Goal: Transaction & Acquisition: Purchase product/service

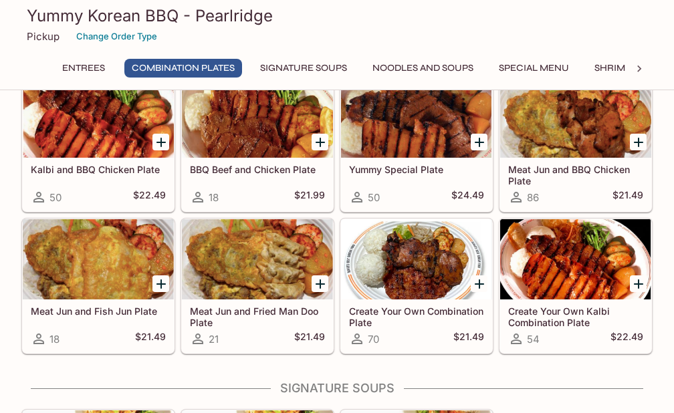
scroll to position [575, 0]
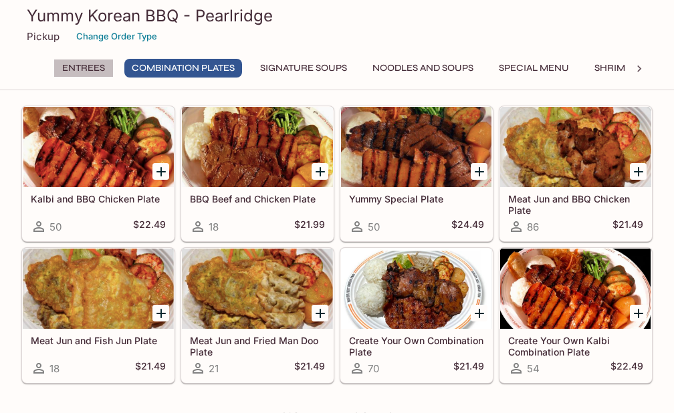
click at [70, 68] on button "Entrees" at bounding box center [84, 68] width 60 height 19
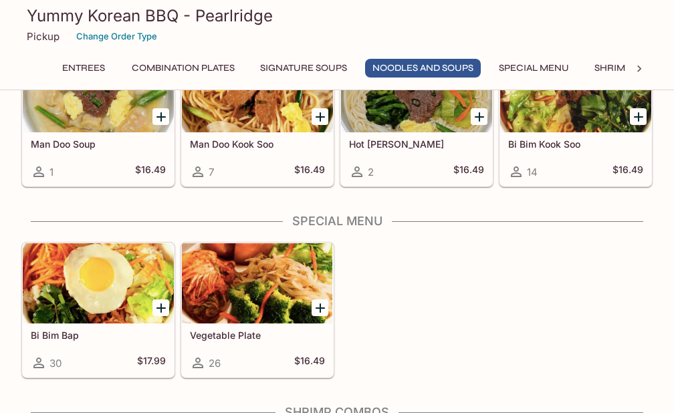
scroll to position [1157, 0]
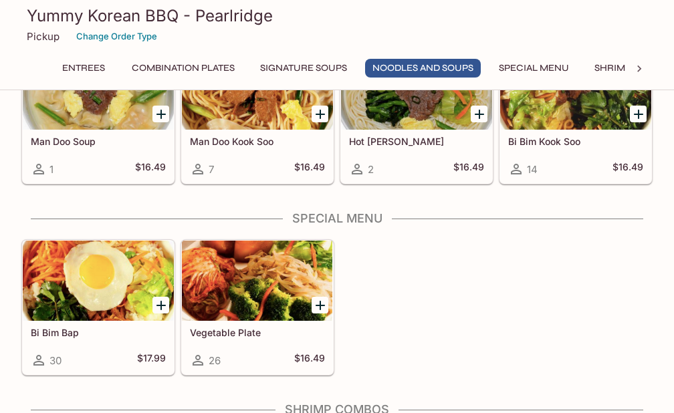
click at [318, 305] on icon "Add Vegetable Plate" at bounding box center [320, 305] width 9 height 9
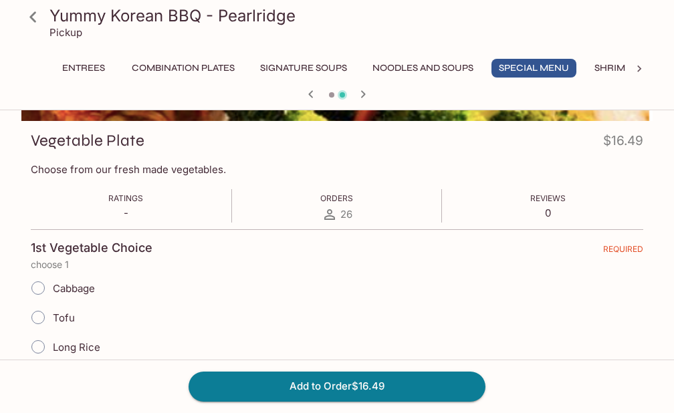
scroll to position [261, 0]
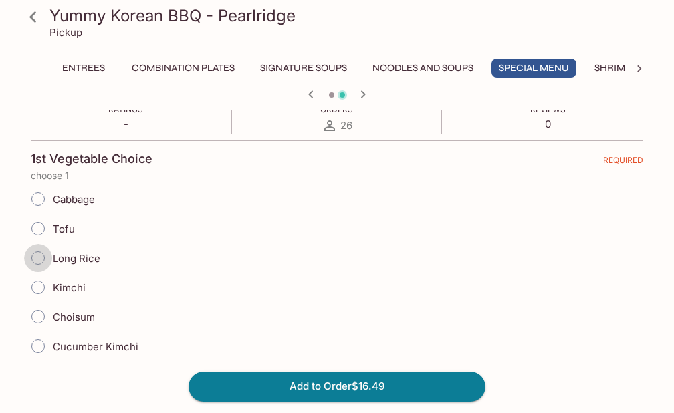
click at [37, 261] on input "Long Rice" at bounding box center [38, 258] width 28 height 28
radio input "true"
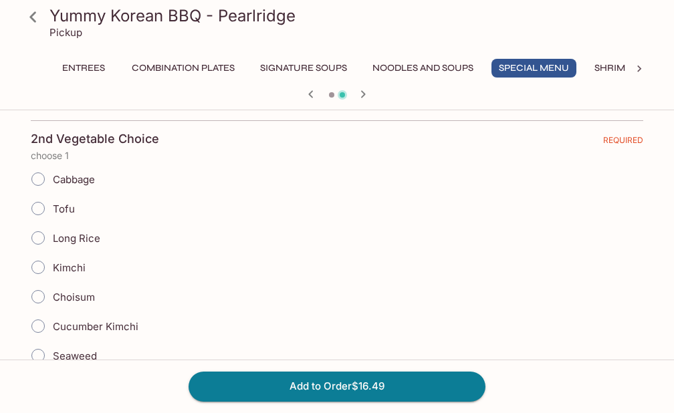
scroll to position [808, 0]
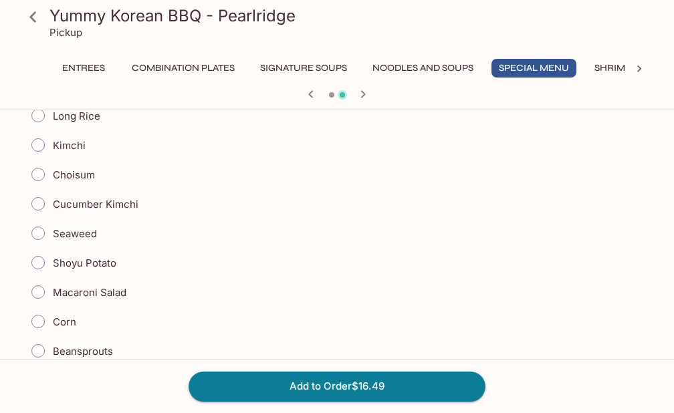
click at [37, 231] on input "Seaweed" at bounding box center [38, 233] width 28 height 28
radio input "true"
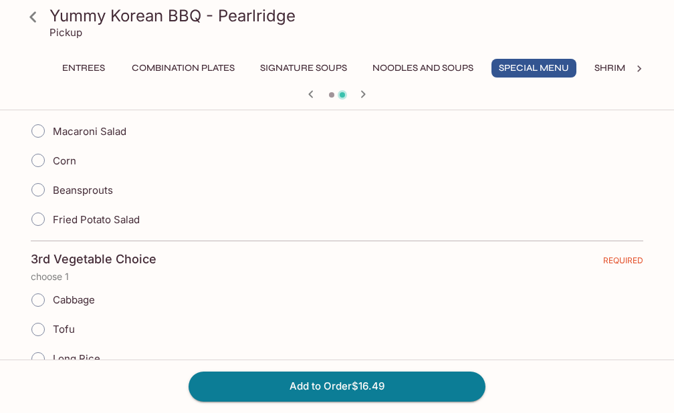
scroll to position [1063, 0]
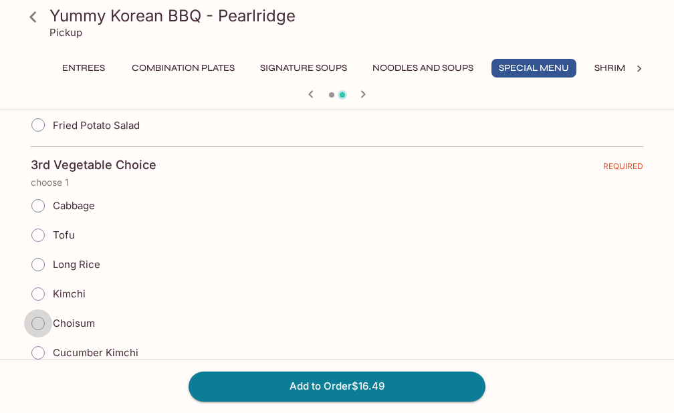
click at [34, 322] on input "Choisum" at bounding box center [38, 324] width 28 height 28
radio input "true"
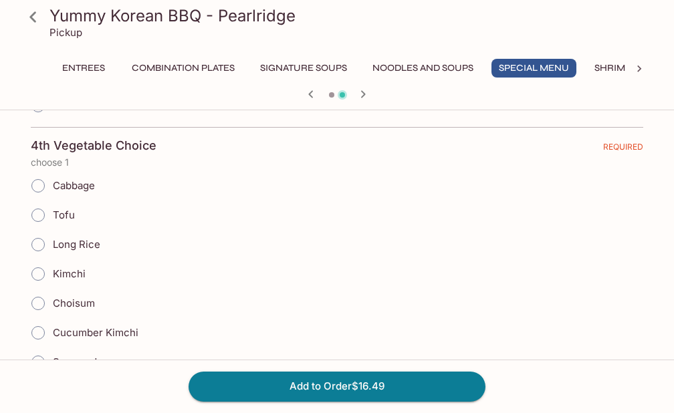
scroll to position [1584, 0]
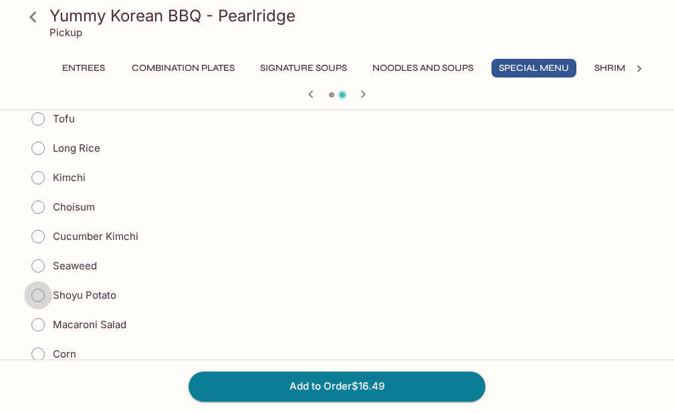
click at [40, 294] on input "Shoyu Potato" at bounding box center [38, 296] width 28 height 28
radio input "true"
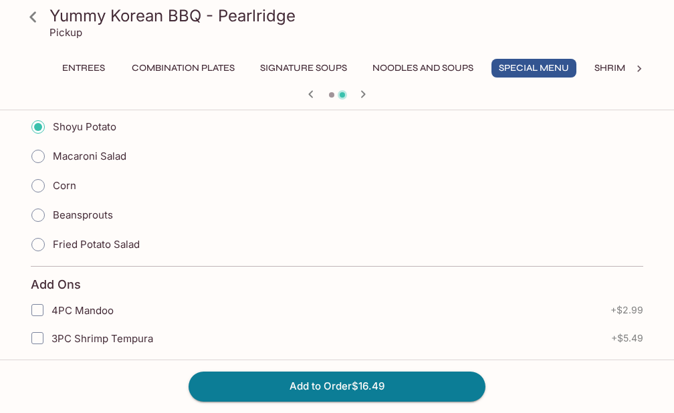
scroll to position [1954, 0]
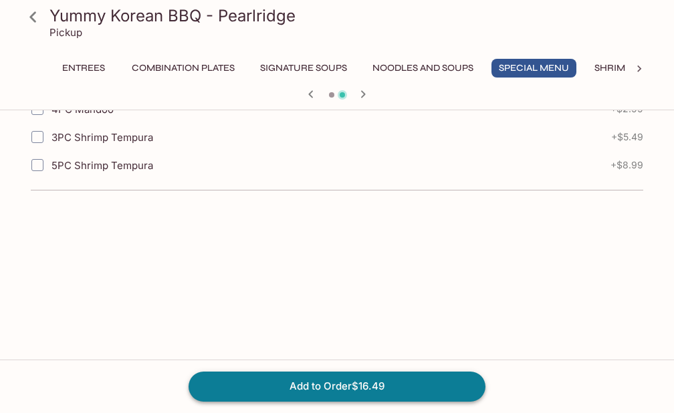
click at [302, 390] on button "Add to Order $16.49" at bounding box center [337, 386] width 297 height 29
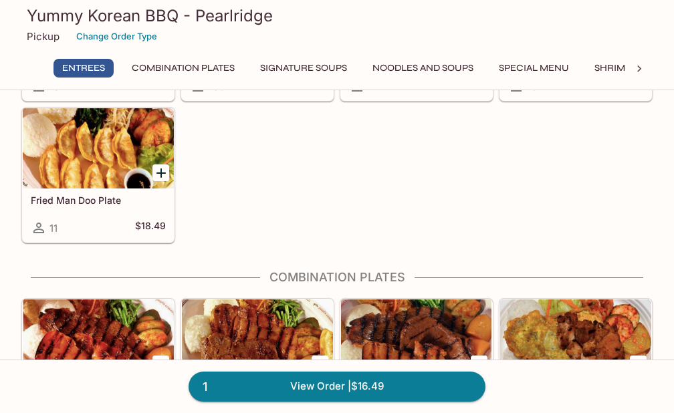
scroll to position [458, 0]
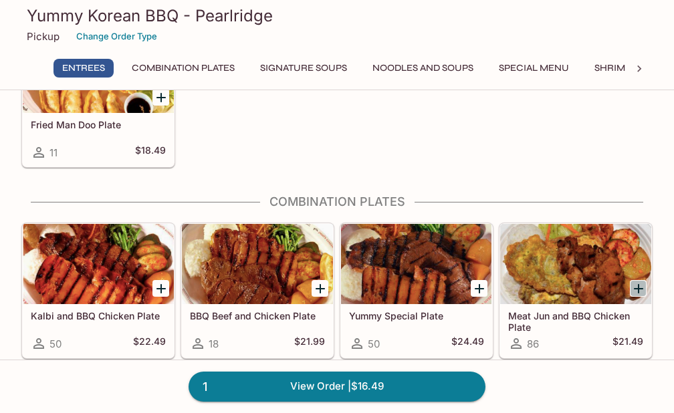
click at [639, 290] on icon "Add Meat Jun and BBQ Chicken Plate" at bounding box center [638, 288] width 9 height 9
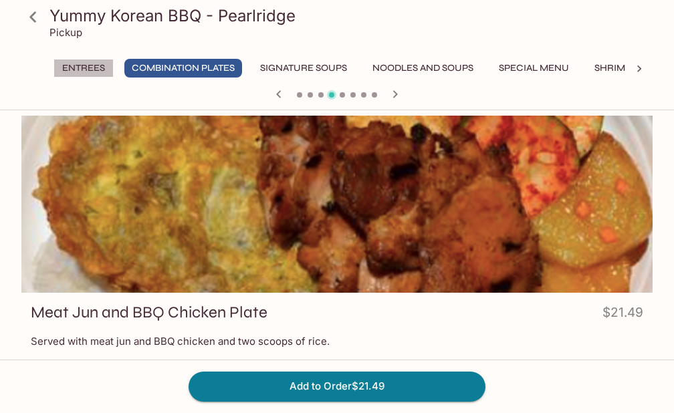
click at [82, 66] on button "Entrees" at bounding box center [84, 68] width 60 height 19
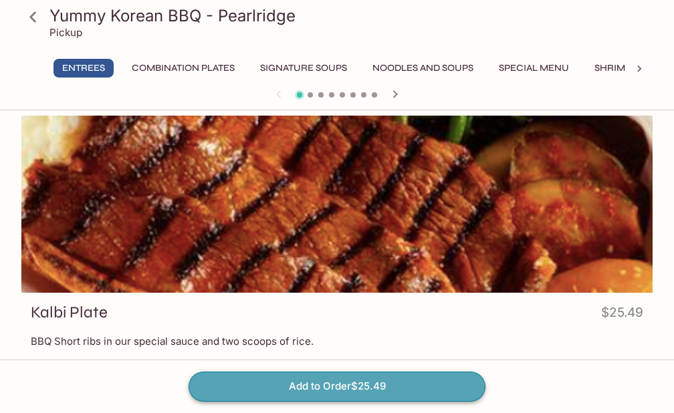
click at [336, 388] on button "Add to Order $25.49" at bounding box center [337, 386] width 297 height 29
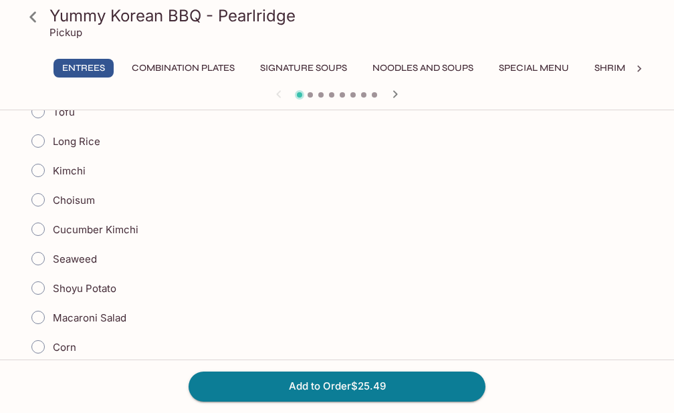
scroll to position [381, 0]
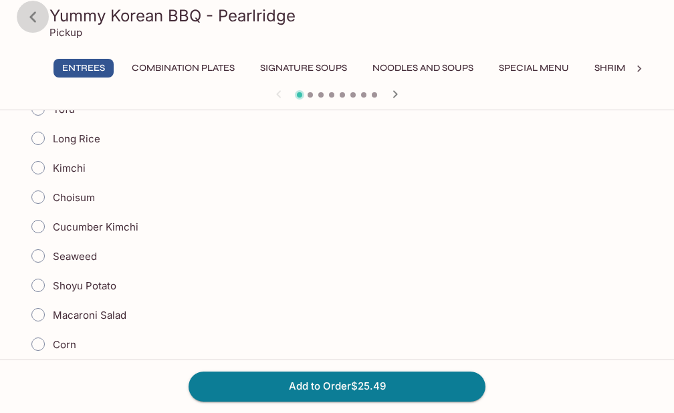
click at [39, 17] on icon at bounding box center [32, 16] width 23 height 23
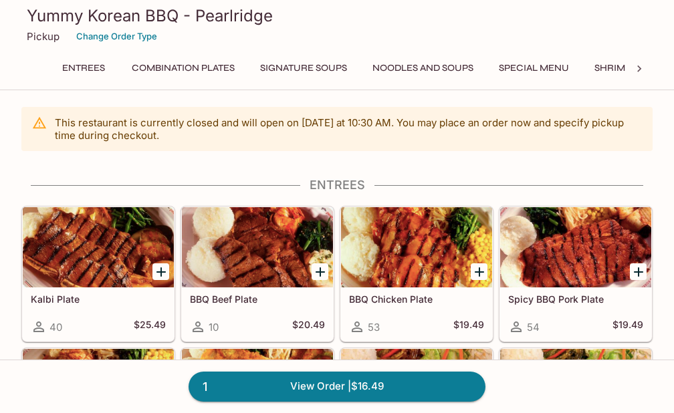
scroll to position [280, 0]
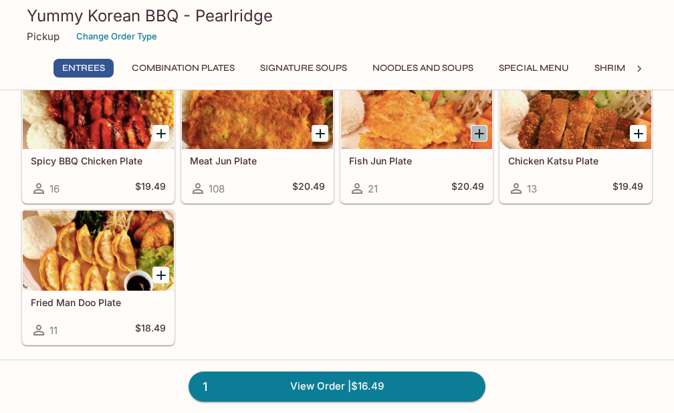
click at [484, 132] on icon "Add Fish Jun Plate" at bounding box center [480, 134] width 16 height 16
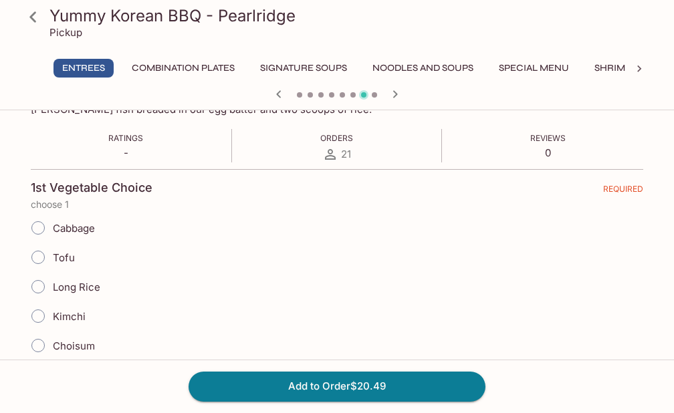
scroll to position [254, 0]
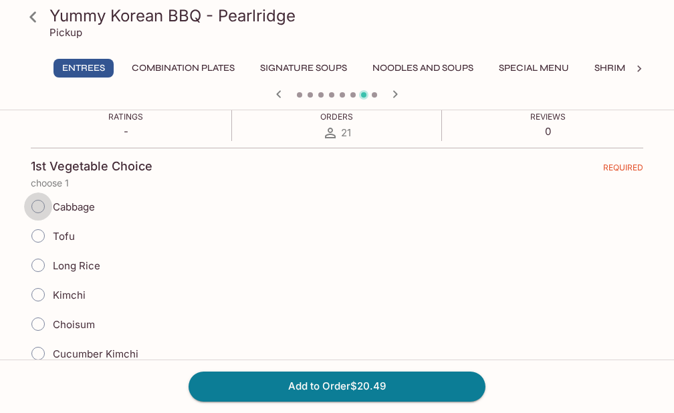
click at [43, 209] on input "Cabbage" at bounding box center [38, 207] width 28 height 28
radio input "true"
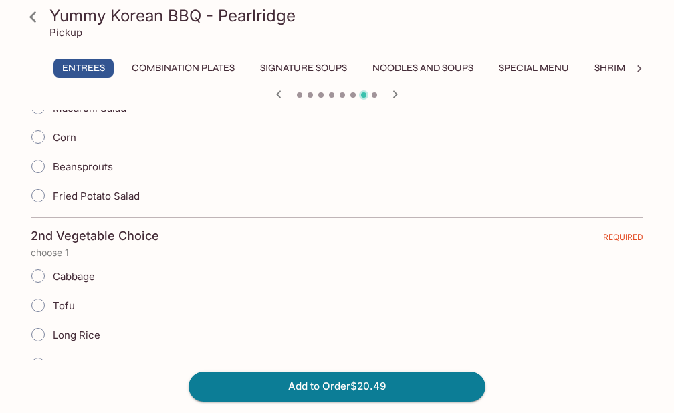
scroll to position [682, 0]
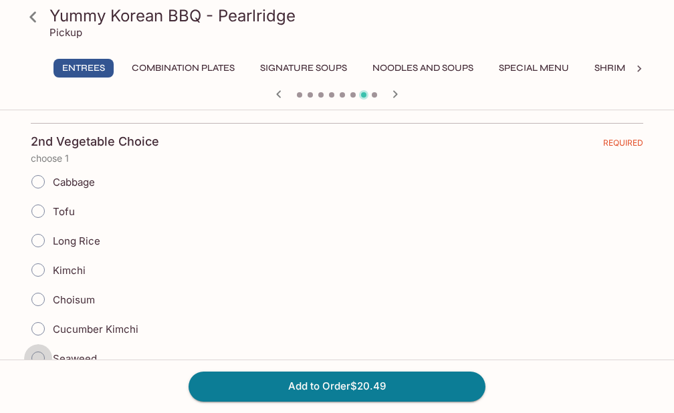
click at [37, 357] on input "Seaweed" at bounding box center [38, 359] width 28 height 28
radio input "true"
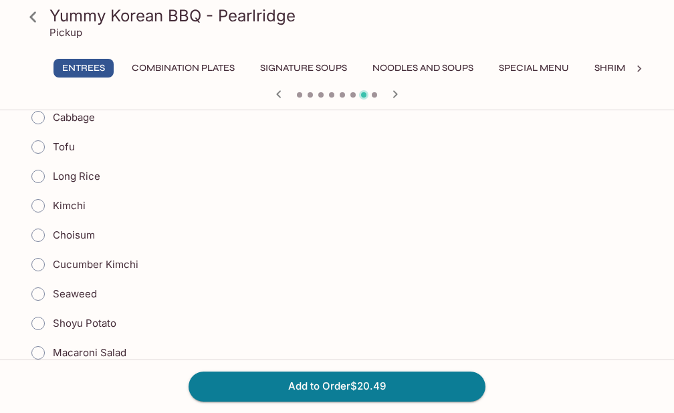
scroll to position [1080, 0]
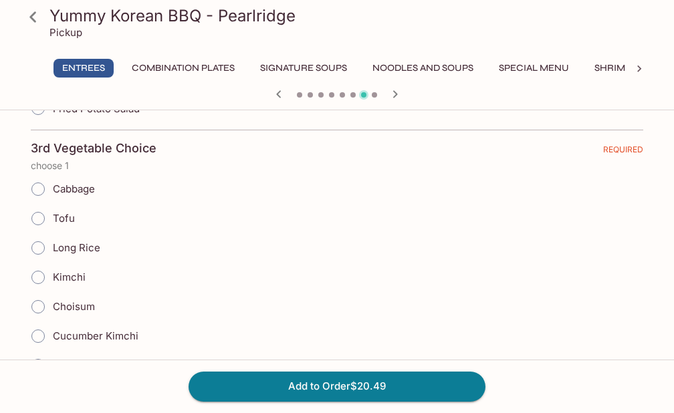
click at [40, 308] on input "Choisum" at bounding box center [38, 307] width 28 height 28
radio input "true"
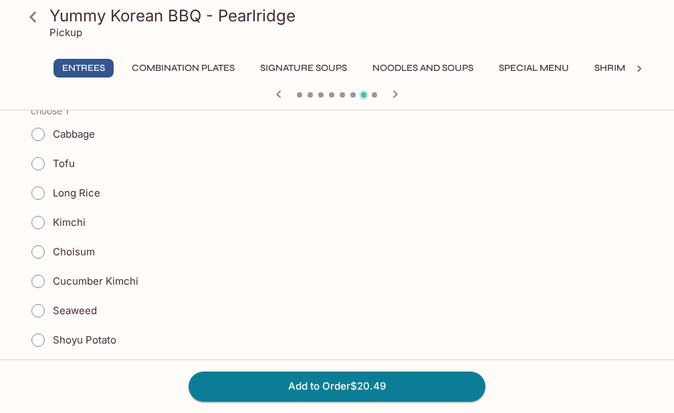
scroll to position [1511, 0]
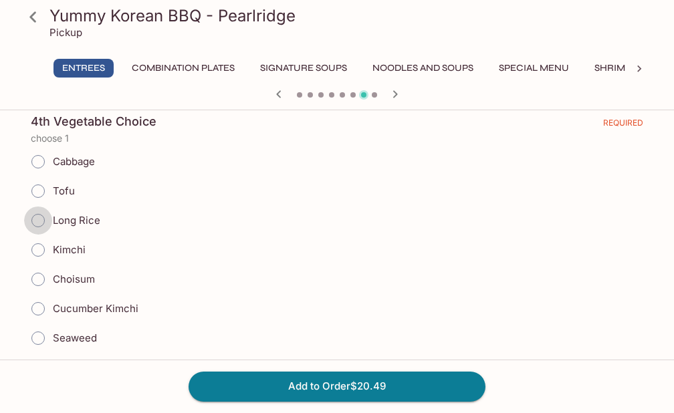
click at [40, 219] on input "Long Rice" at bounding box center [38, 221] width 28 height 28
radio input "true"
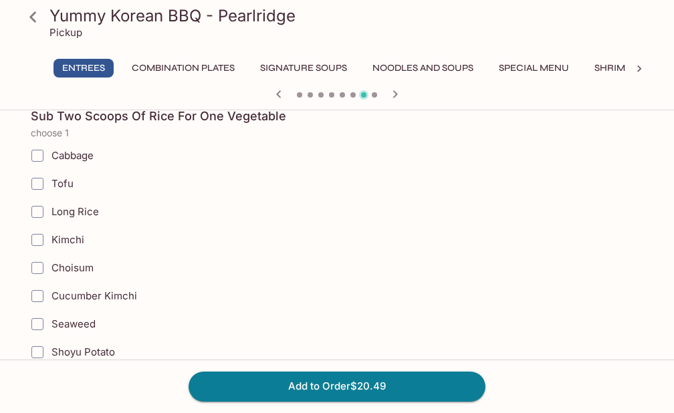
scroll to position [1891, 0]
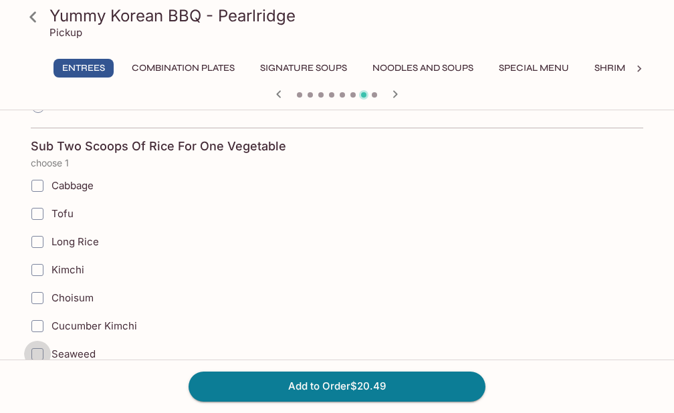
click at [37, 354] on input "Seaweed" at bounding box center [37, 354] width 27 height 27
checkbox input "true"
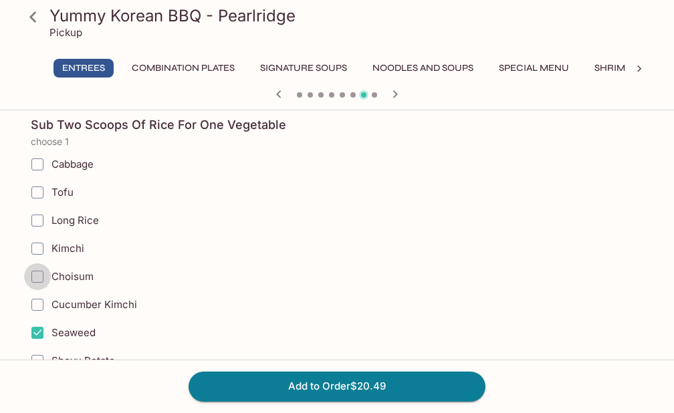
click at [36, 275] on input "Choisum" at bounding box center [37, 277] width 27 height 27
checkbox input "true"
click at [43, 329] on input "Seaweed" at bounding box center [37, 333] width 27 height 27
checkbox input "false"
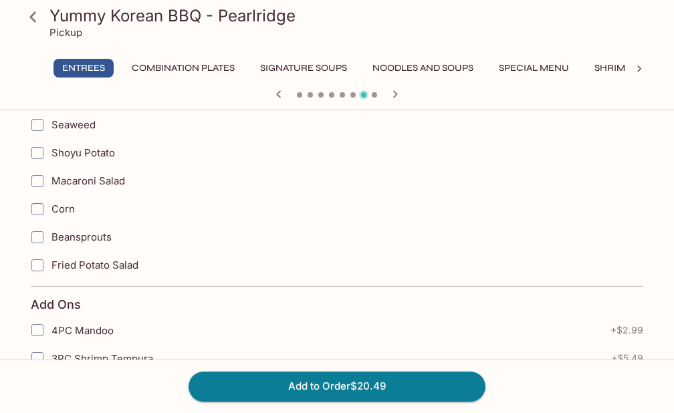
scroll to position [2192, 0]
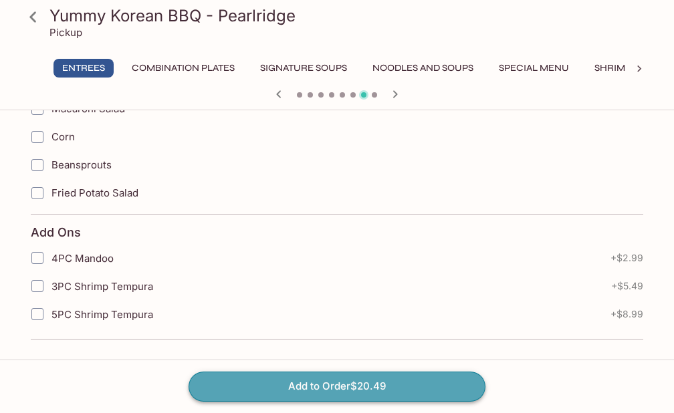
click at [355, 391] on button "Add to Order $20.49" at bounding box center [337, 386] width 297 height 29
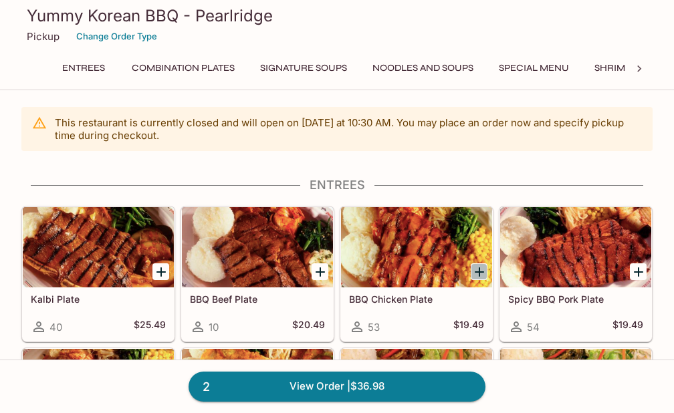
click at [482, 274] on icon "Add BBQ Chicken Plate" at bounding box center [480, 272] width 16 height 16
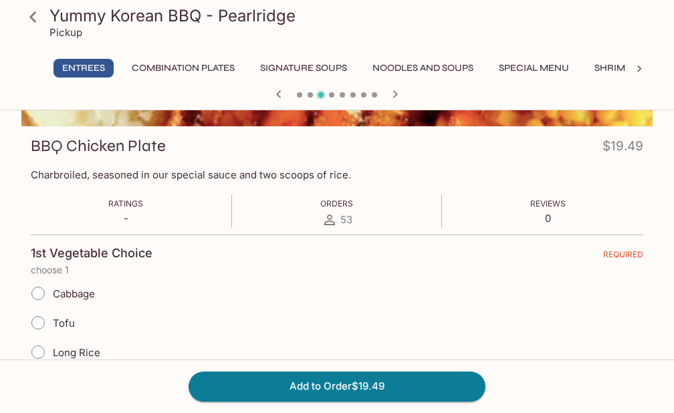
scroll to position [252, 0]
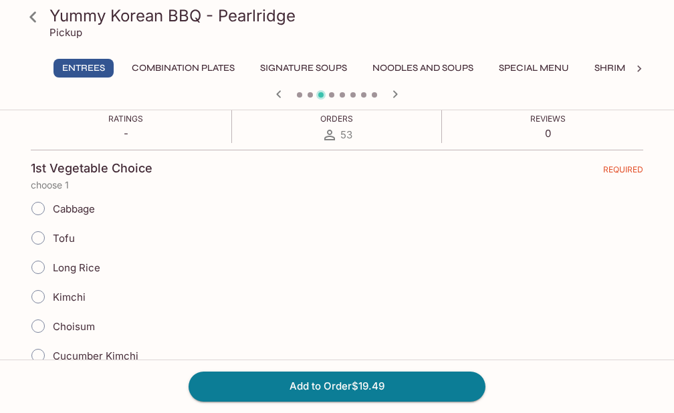
click at [37, 268] on input "Long Rice" at bounding box center [38, 268] width 28 height 28
radio input "true"
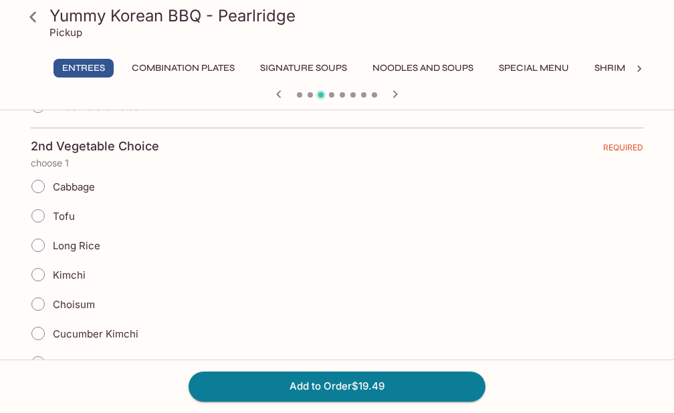
scroll to position [789, 0]
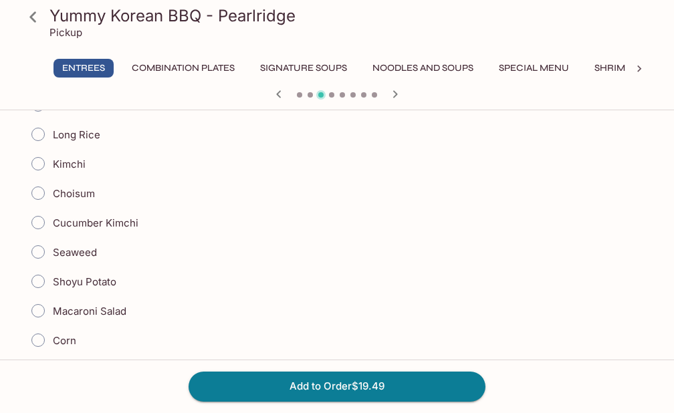
click at [42, 254] on input "Seaweed" at bounding box center [38, 252] width 28 height 28
radio input "true"
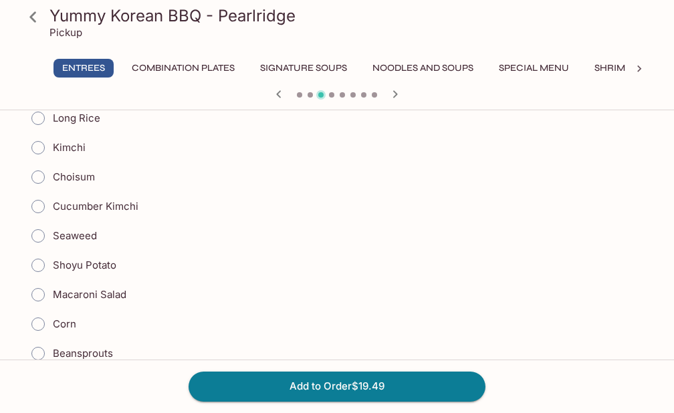
scroll to position [1207, 0]
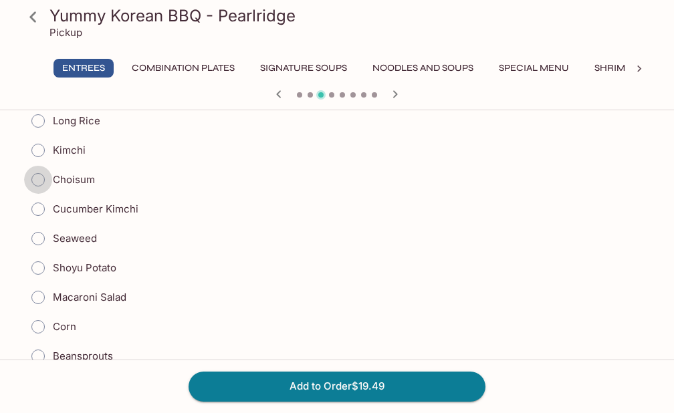
click at [39, 177] on input "Choisum" at bounding box center [38, 180] width 28 height 28
radio input "true"
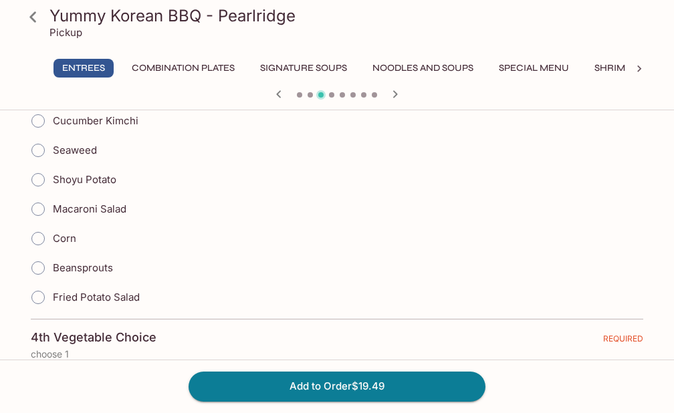
scroll to position [1572, 0]
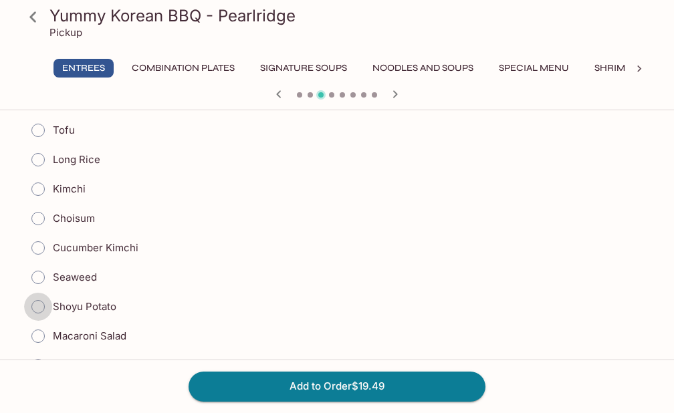
click at [35, 304] on input "Shoyu Potato" at bounding box center [38, 307] width 28 height 28
radio input "true"
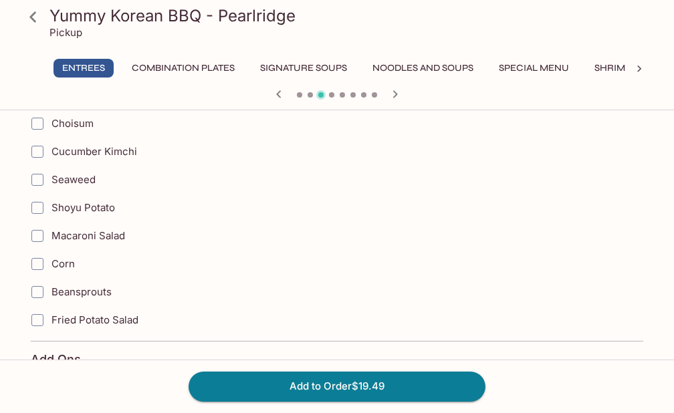
scroll to position [2161, 0]
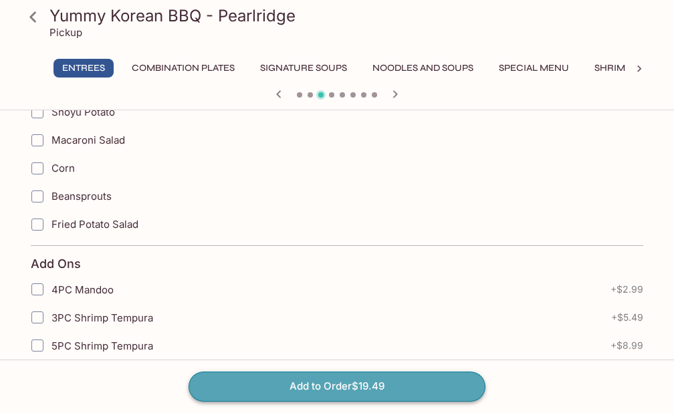
click at [304, 386] on button "Add to Order $19.49" at bounding box center [337, 386] width 297 height 29
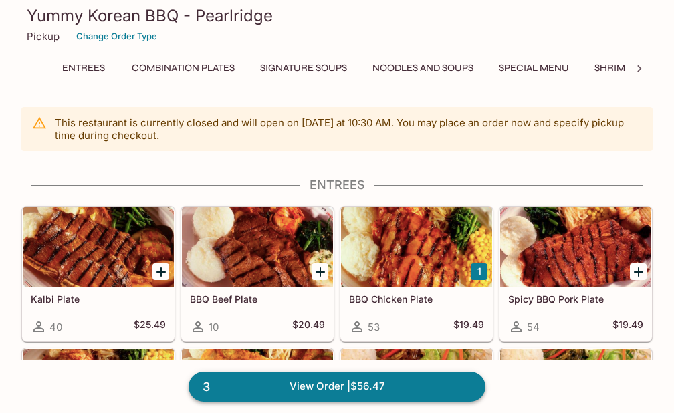
click at [334, 388] on link "3 View Order | $56.47" at bounding box center [337, 386] width 297 height 29
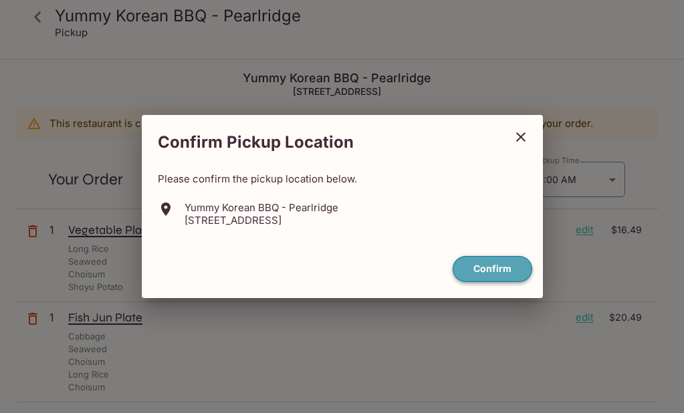
click at [491, 274] on button "Confirm" at bounding box center [493, 269] width 80 height 26
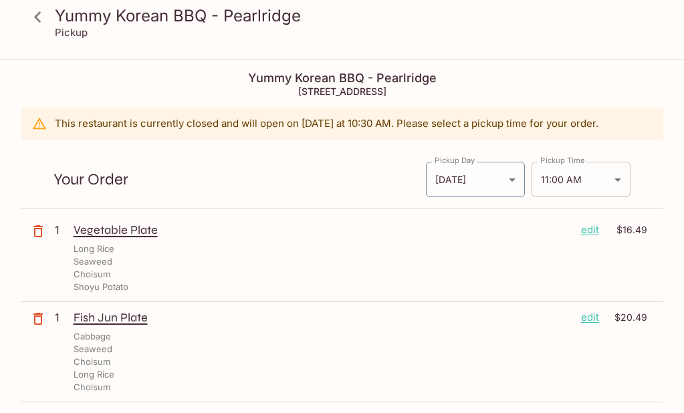
click at [614, 179] on body "Yummy Korean BBQ - Pearlridge Pickup Yummy Korean BBQ - Pearlridge 98-[STREET_A…" at bounding box center [342, 266] width 684 height 413
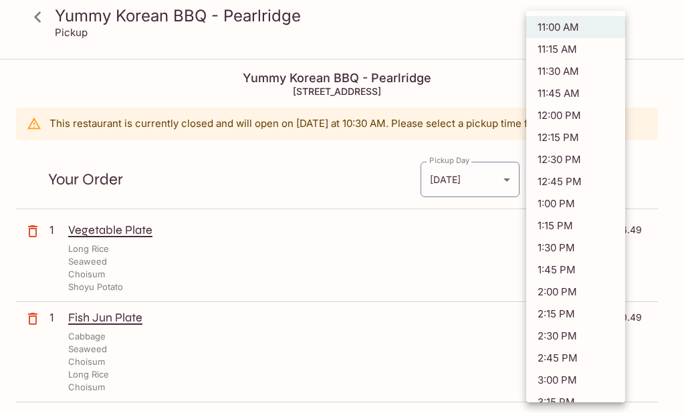
click at [597, 120] on li "12:00 PM" at bounding box center [576, 115] width 99 height 22
type input "[DATE]T22:00:00.000000Z"
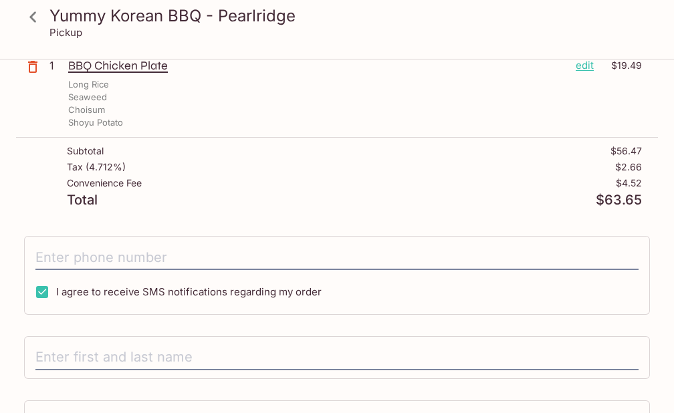
scroll to position [355, 0]
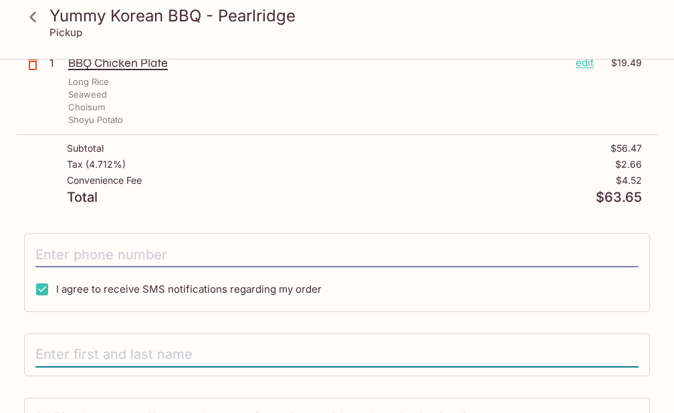
click at [225, 346] on input "text" at bounding box center [336, 355] width 603 height 25
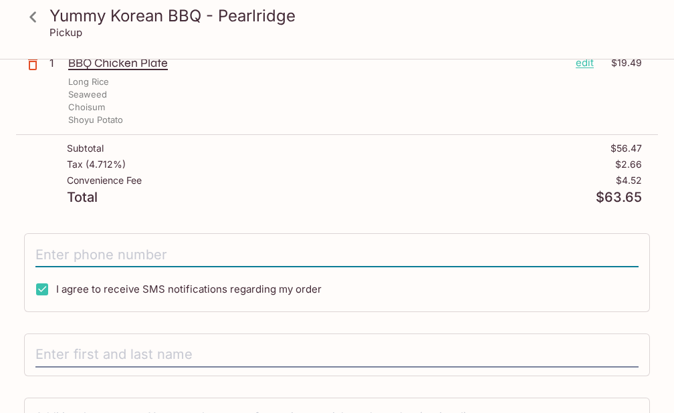
click at [225, 254] on input "tel" at bounding box center [336, 254] width 603 height 25
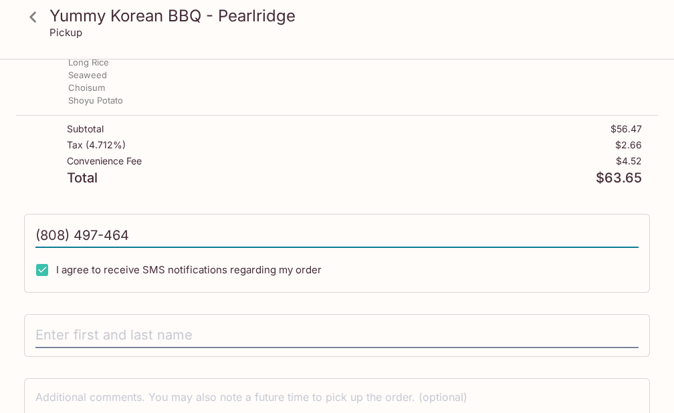
scroll to position [402, 0]
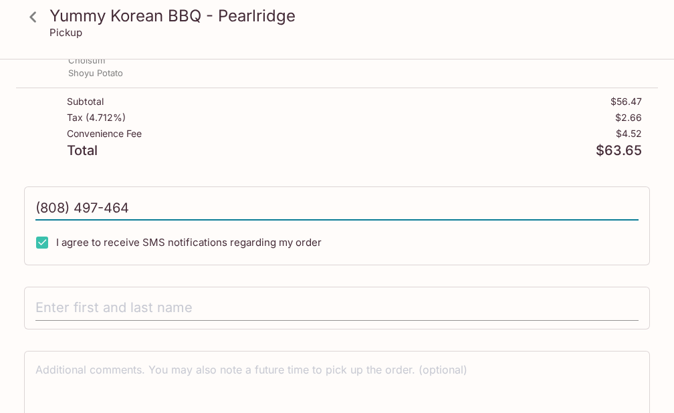
type input "(808) 497-464"
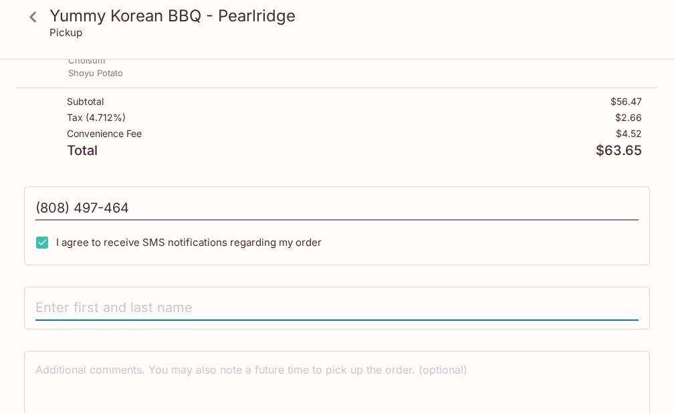
click at [177, 316] on input "text" at bounding box center [336, 308] width 603 height 25
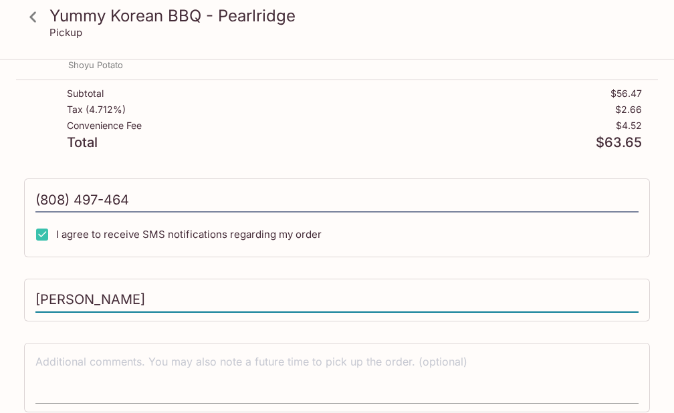
scroll to position [464, 0]
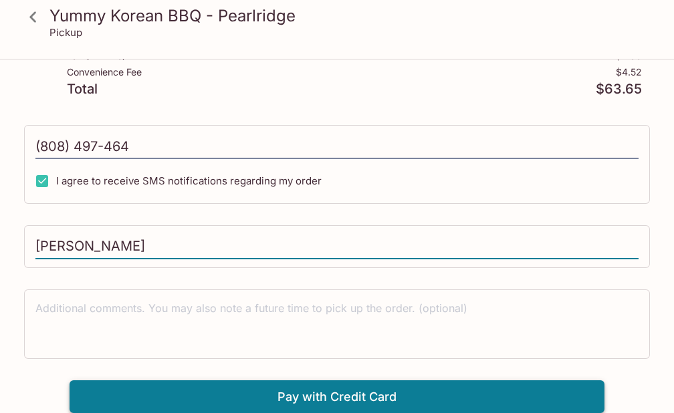
type input "[PERSON_NAME]"
click at [316, 397] on button "Pay with Credit Card" at bounding box center [337, 397] width 535 height 33
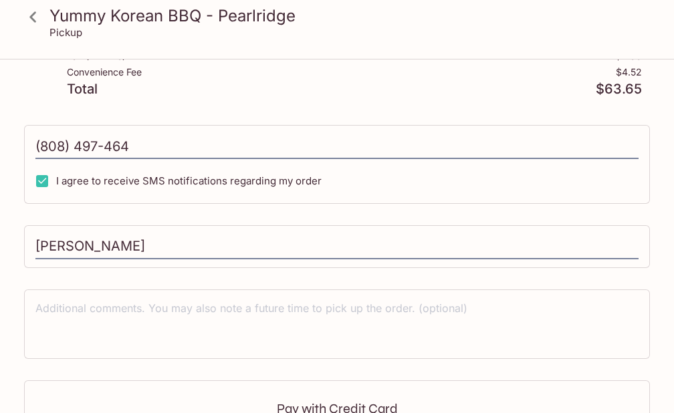
scroll to position [664, 0]
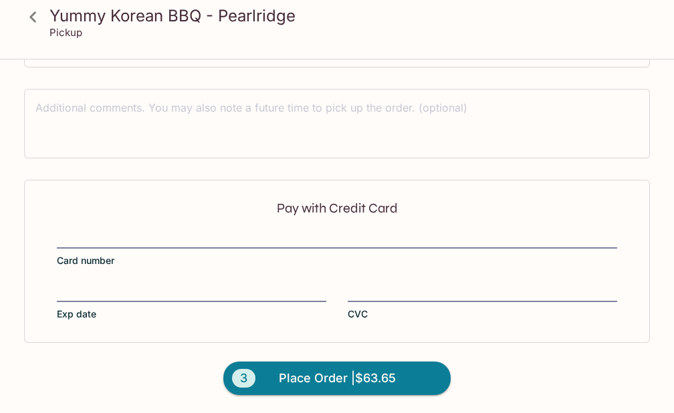
click at [160, 232] on div at bounding box center [337, 240] width 561 height 19
click at [160, 232] on input "Card number" at bounding box center [337, 231] width 561 height 1
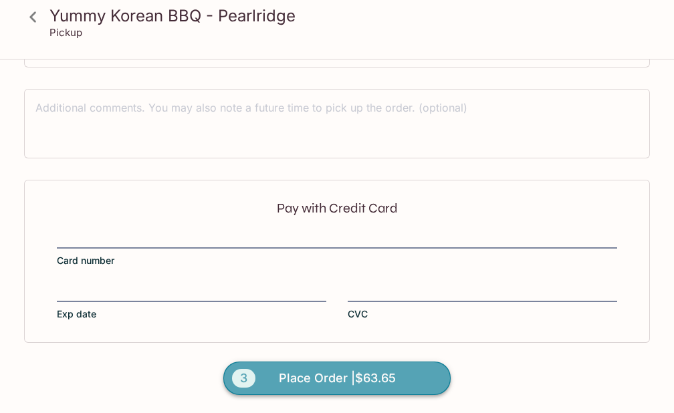
click at [357, 374] on span "Place Order | $63.65" at bounding box center [337, 378] width 117 height 21
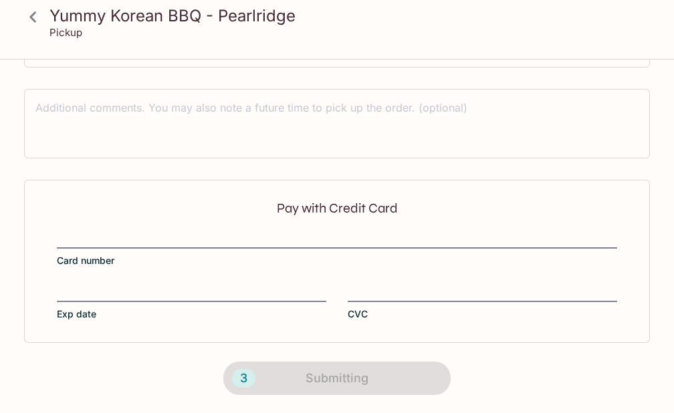
scroll to position [324, 0]
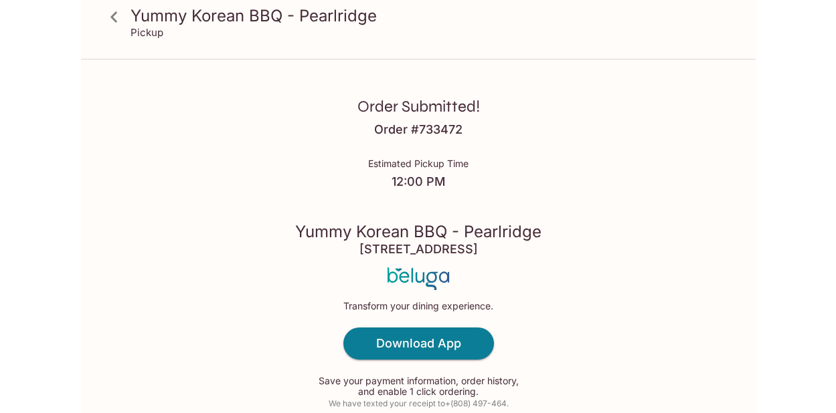
scroll to position [102, 0]
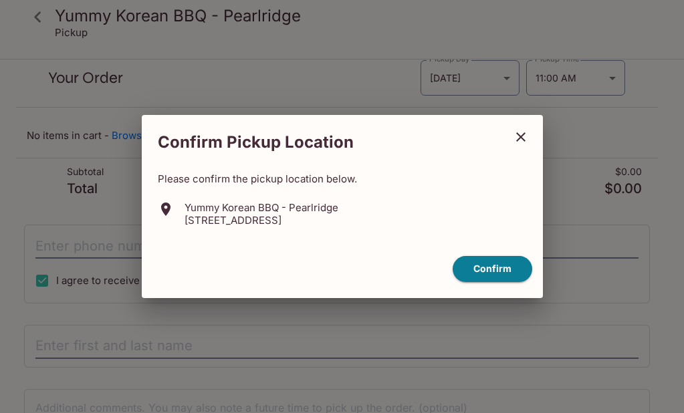
click at [519, 139] on icon "close" at bounding box center [521, 136] width 9 height 9
